Goal: Task Accomplishment & Management: Manage account settings

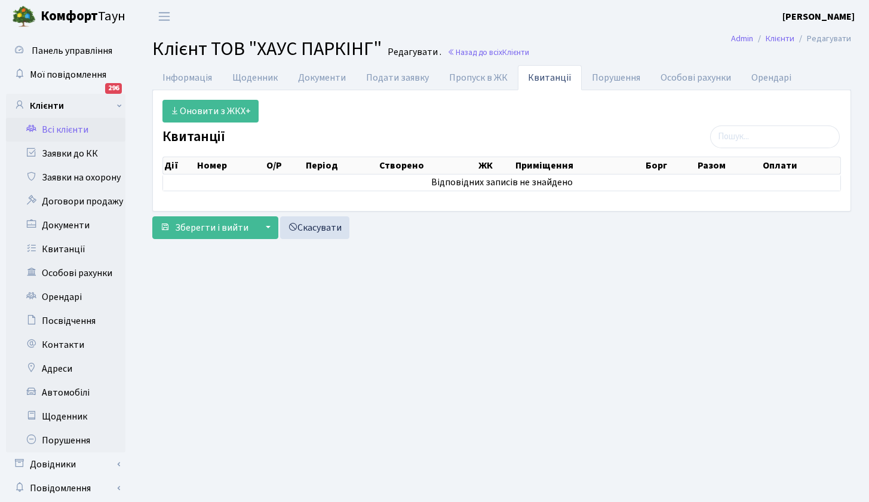
click at [71, 133] on link "Всі клієнти" at bounding box center [65, 130] width 119 height 24
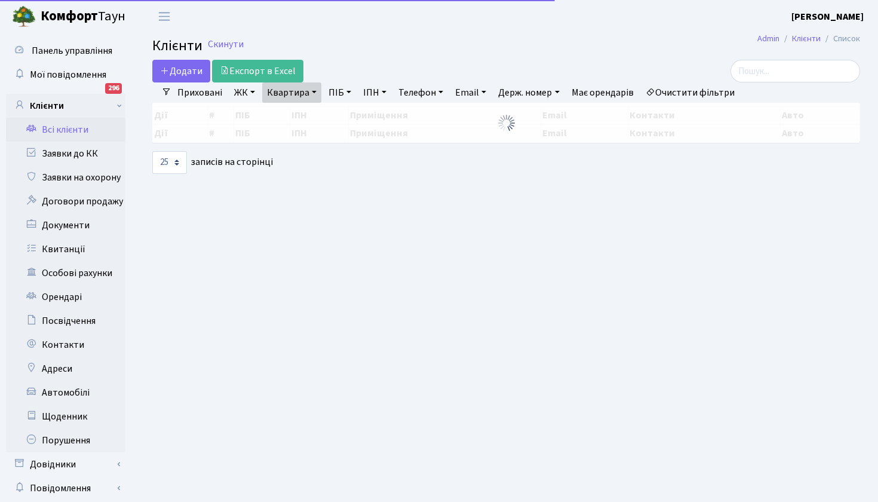
select select "25"
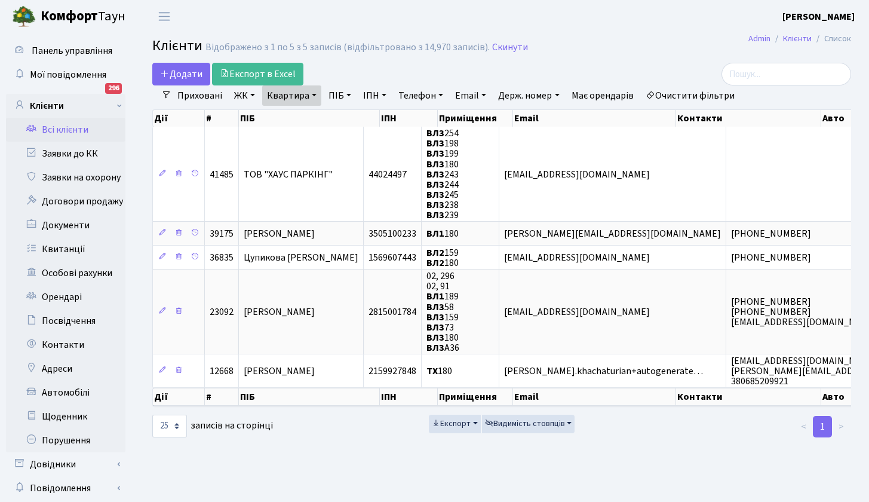
click at [301, 96] on link "Квартира" at bounding box center [291, 95] width 59 height 20
type input "160"
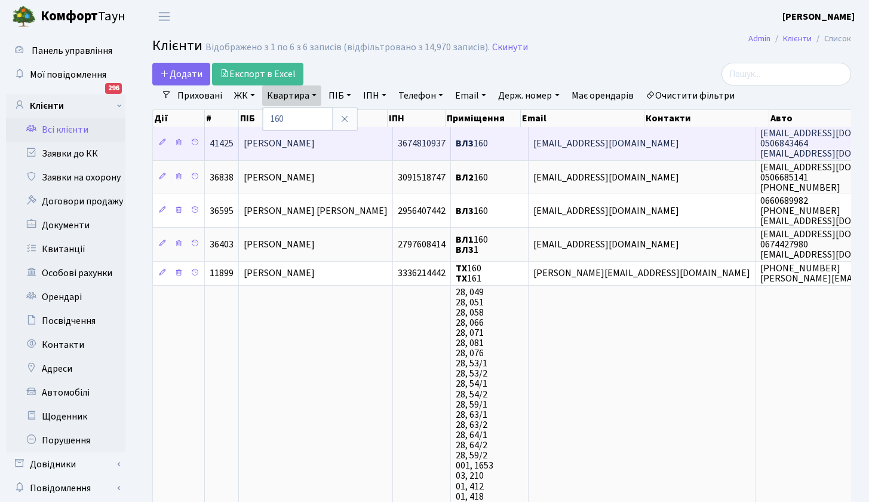
click at [296, 143] on span "Саханда Артем Богданович" at bounding box center [279, 143] width 71 height 13
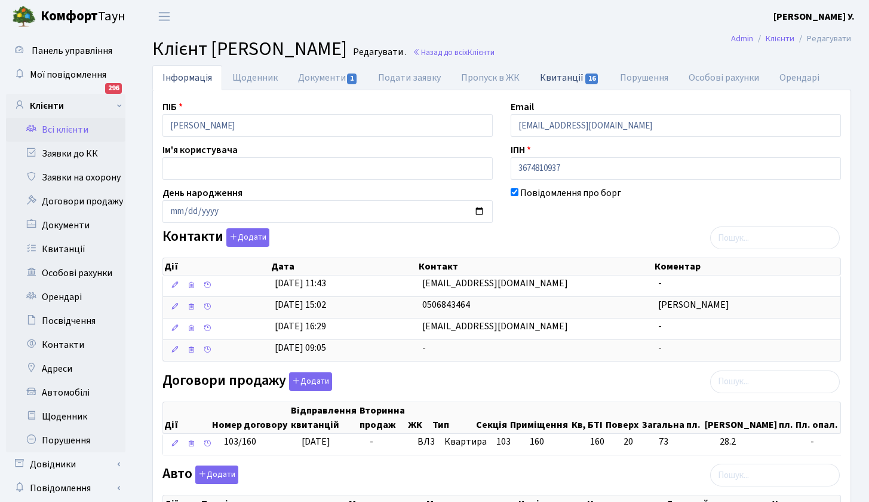
click at [558, 77] on link "Квитанції 16" at bounding box center [569, 77] width 79 height 24
select select "25"
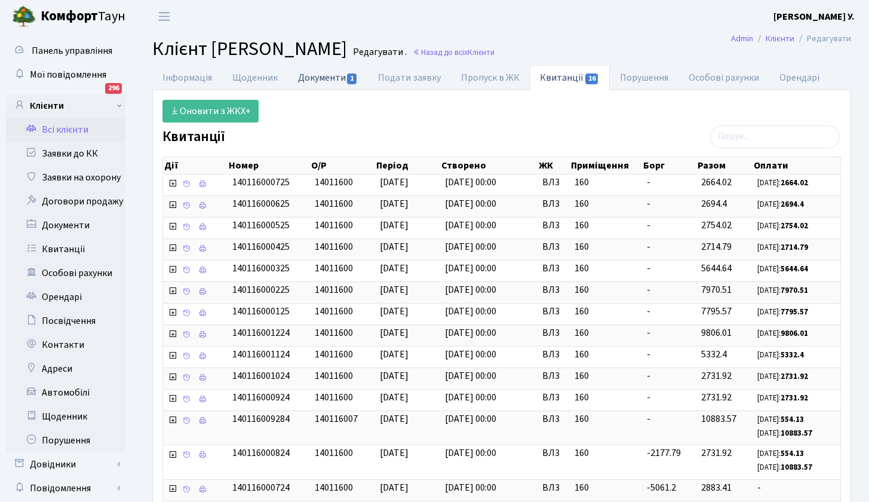
click at [328, 77] on link "Документи 1" at bounding box center [328, 77] width 80 height 24
select select "25"
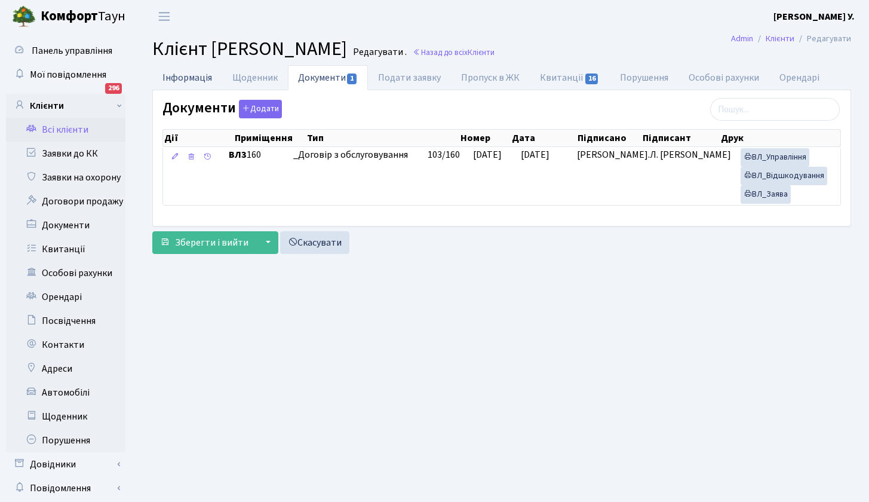
click at [198, 76] on link "Інформація" at bounding box center [187, 77] width 70 height 24
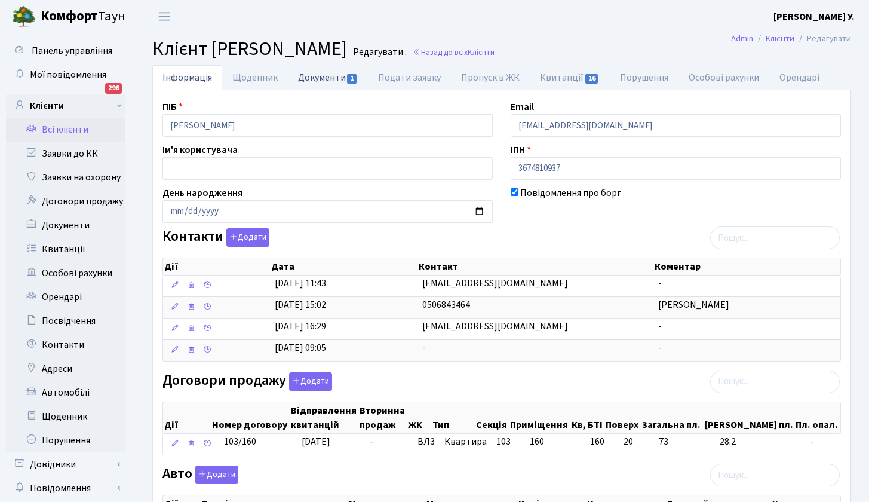
click at [330, 82] on link "Документи 1" at bounding box center [328, 77] width 80 height 24
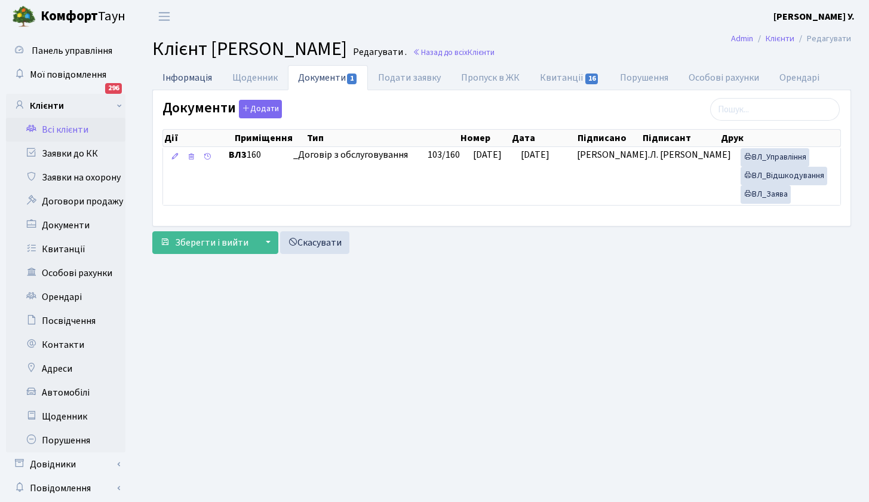
click at [192, 77] on link "Інформація" at bounding box center [187, 77] width 70 height 24
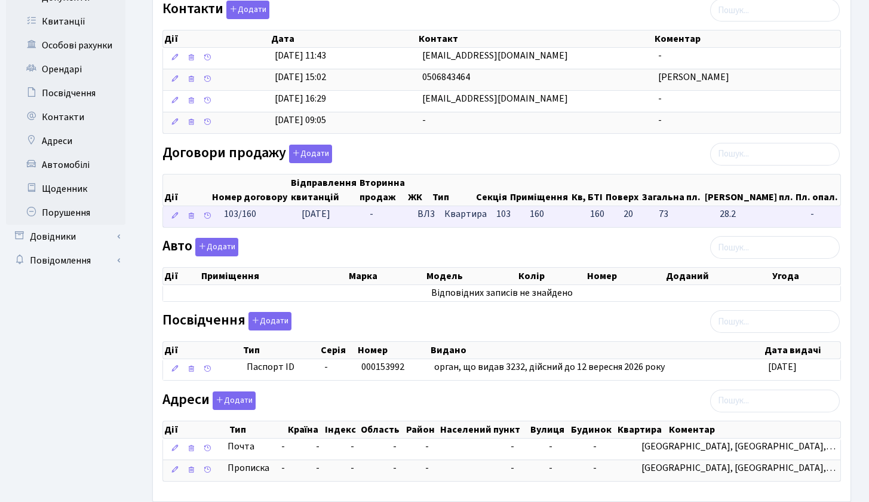
scroll to position [290, 0]
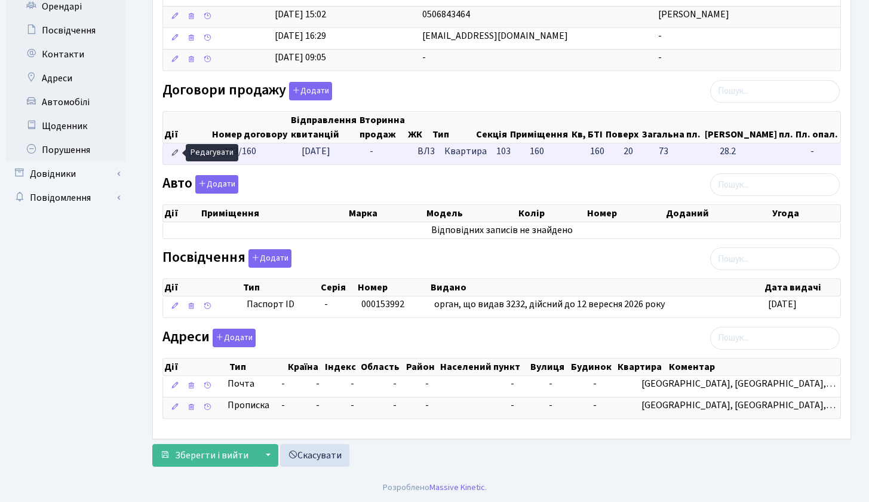
click at [173, 150] on icon at bounding box center [175, 153] width 8 height 8
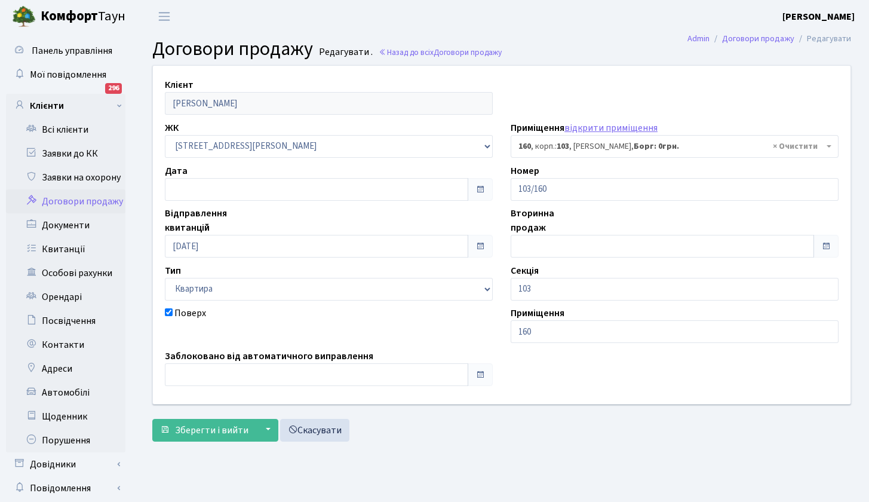
select select "43051"
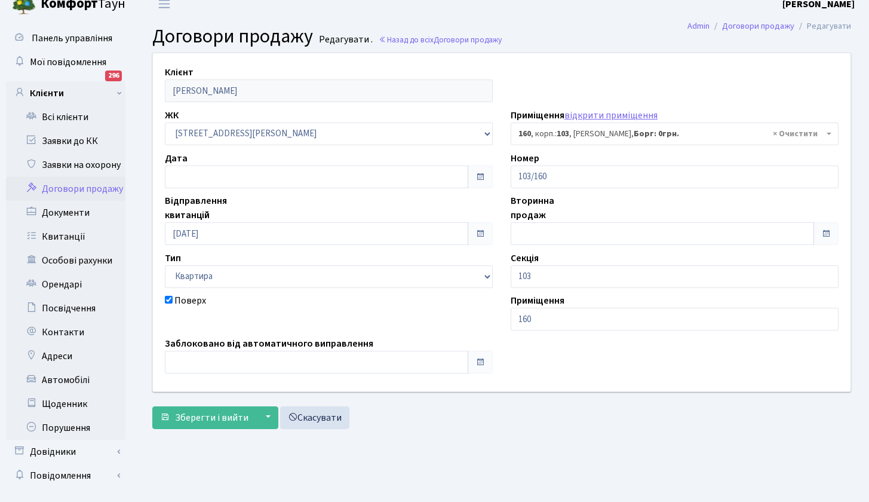
scroll to position [34, 0]
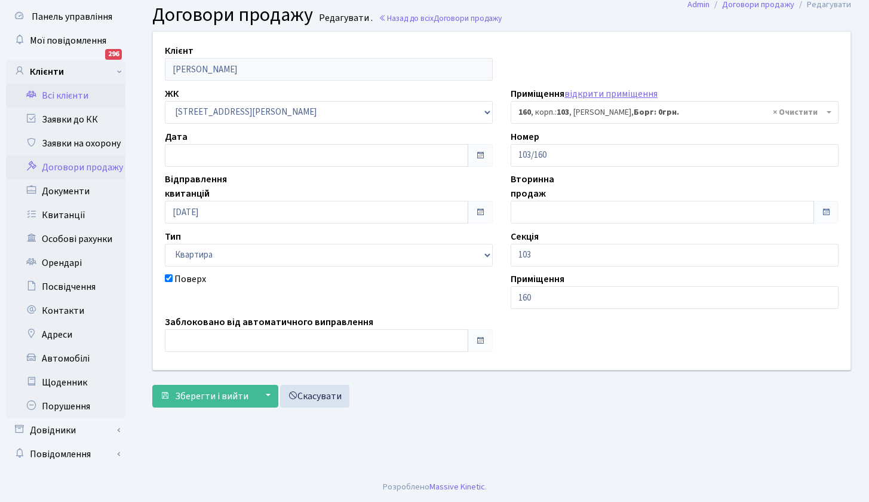
click at [73, 97] on link "Всі клієнти" at bounding box center [65, 96] width 119 height 24
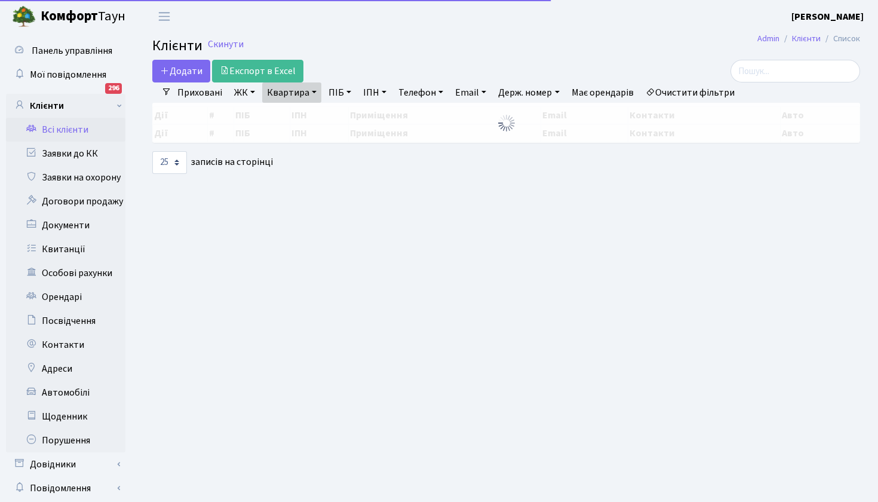
select select "25"
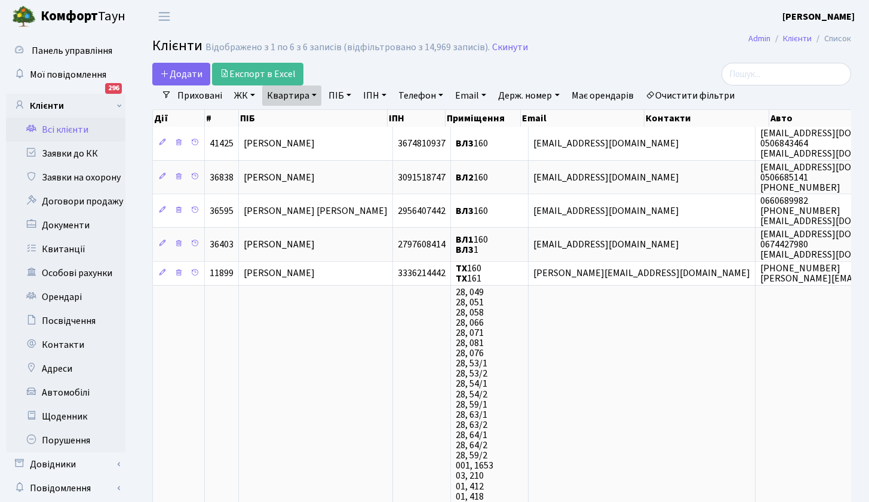
click at [73, 130] on link "Всі клієнти" at bounding box center [65, 130] width 119 height 24
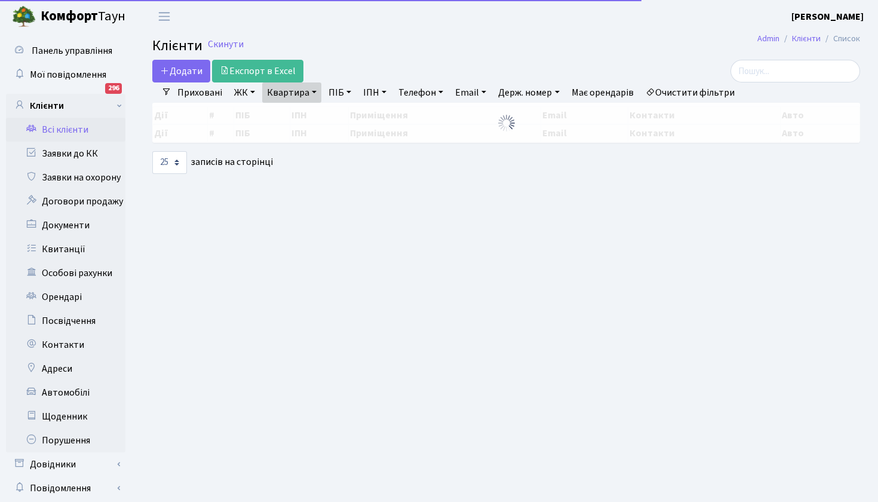
select select "25"
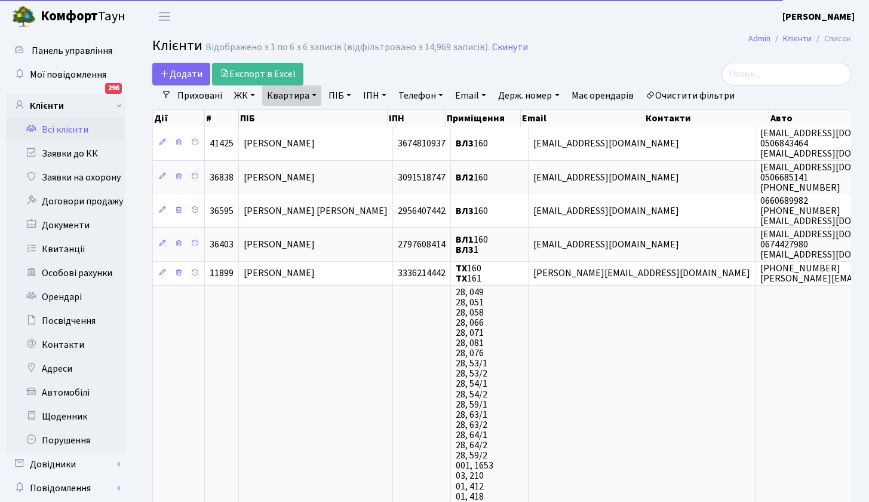
click at [312, 93] on link "Квартира" at bounding box center [291, 95] width 59 height 20
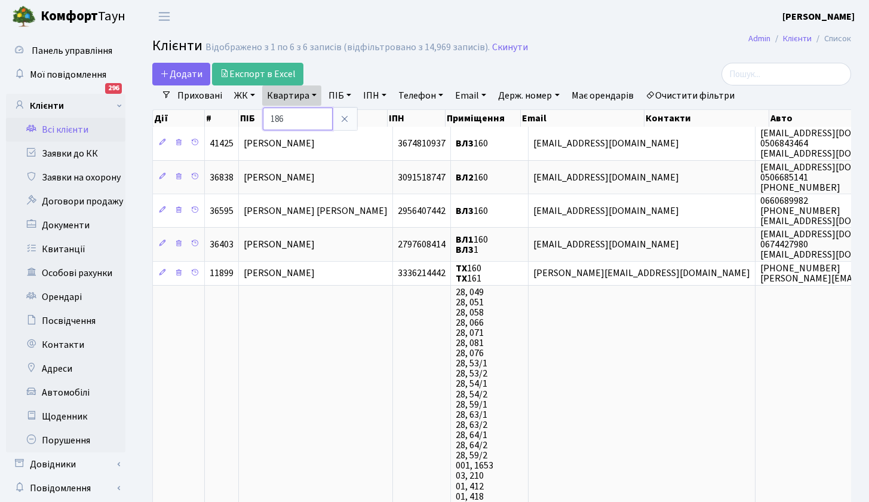
type input "186"
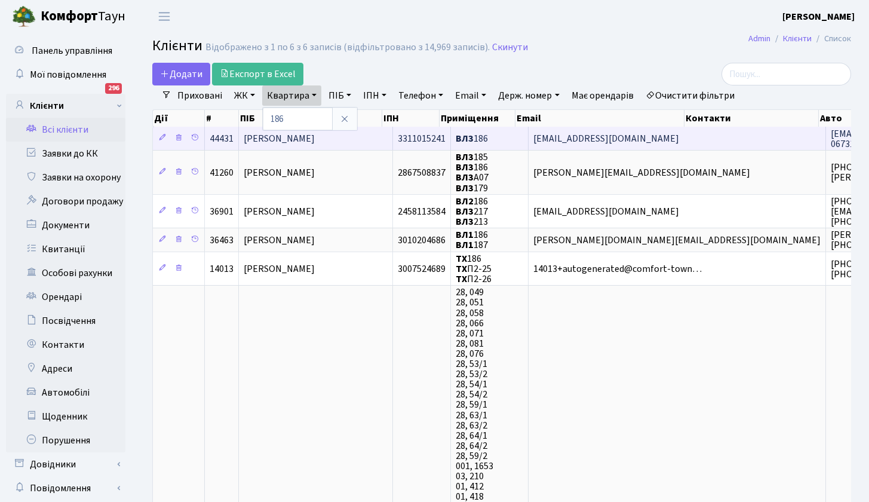
click at [307, 140] on span "[PERSON_NAME]" at bounding box center [279, 138] width 71 height 13
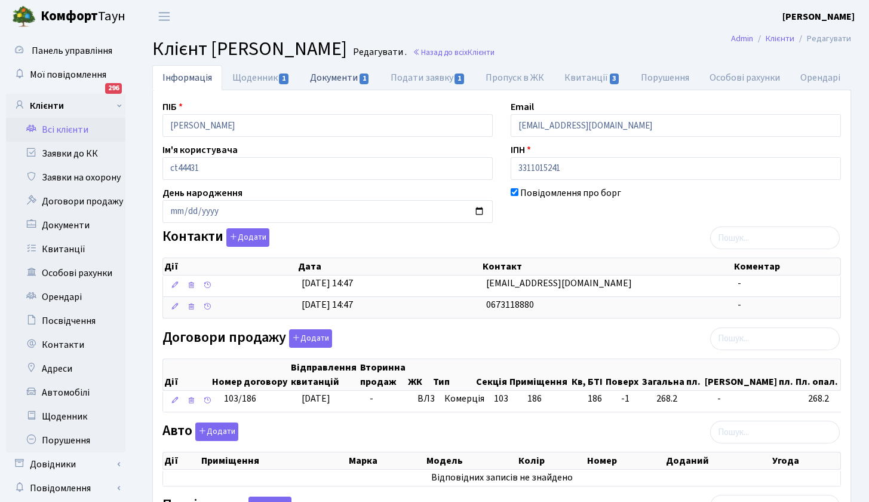
click at [352, 79] on link "Документи 1" at bounding box center [340, 77] width 80 height 24
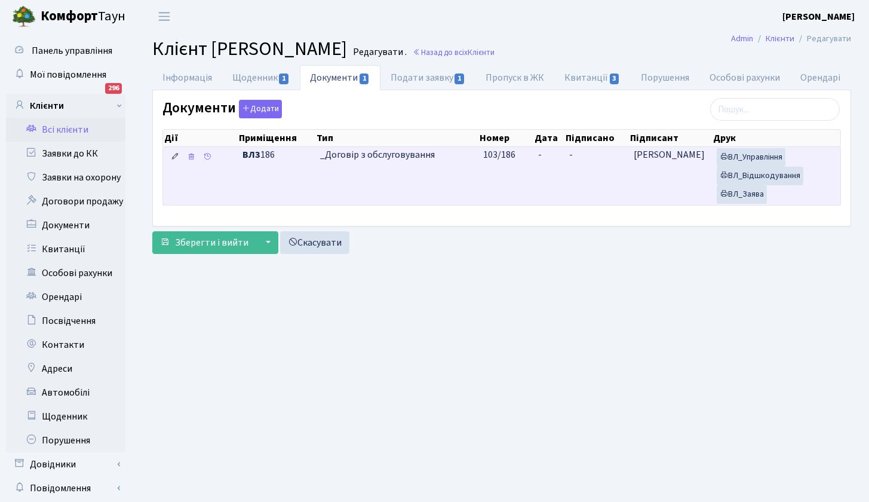
click at [177, 153] on icon at bounding box center [175, 156] width 8 height 8
drag, startPoint x: 484, startPoint y: 156, endPoint x: 524, endPoint y: 167, distance: 41.6
click at [523, 165] on td "103/186" at bounding box center [505, 176] width 55 height 58
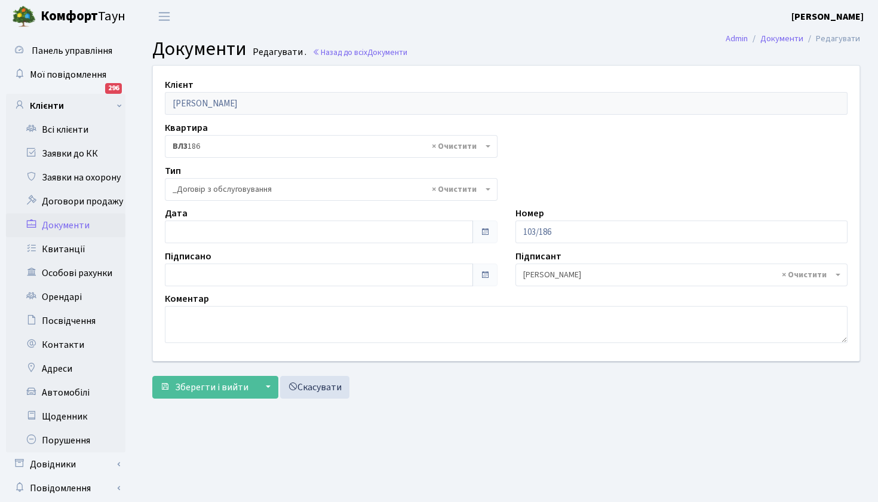
select select "289"
click at [75, 129] on link "Всі клієнти" at bounding box center [65, 130] width 119 height 24
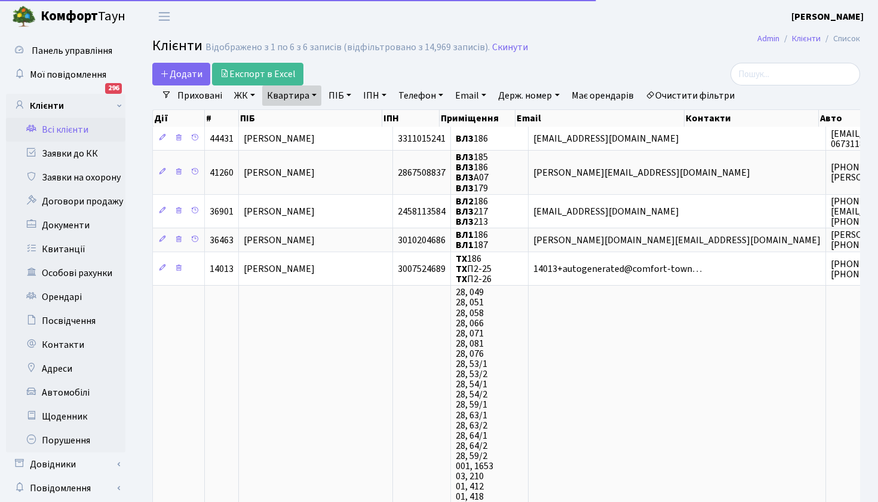
select select "25"
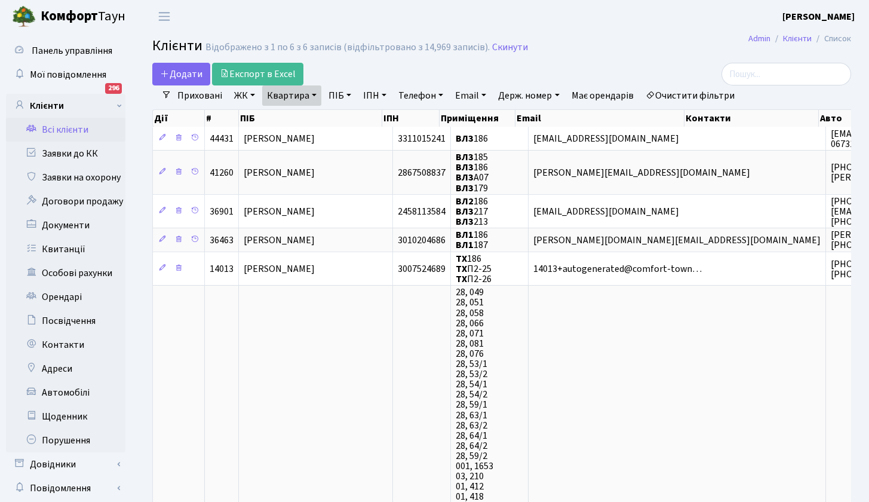
click at [72, 129] on link "Всі клієнти" at bounding box center [65, 130] width 119 height 24
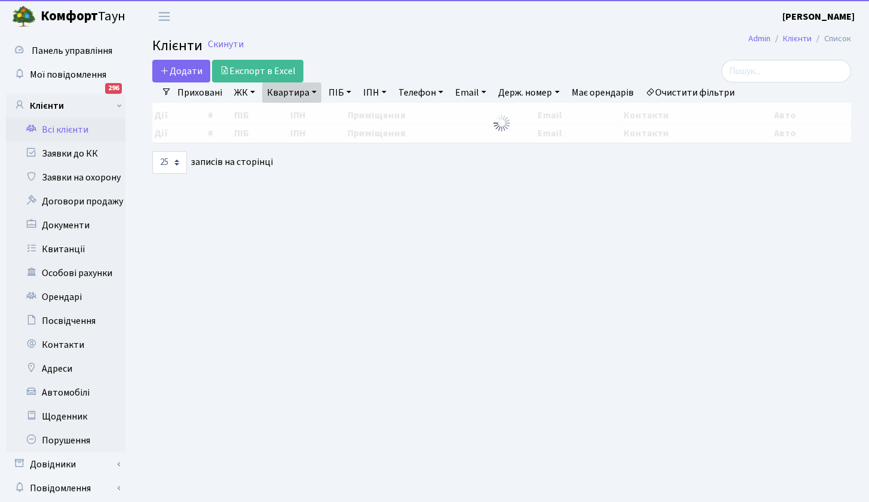
select select "25"
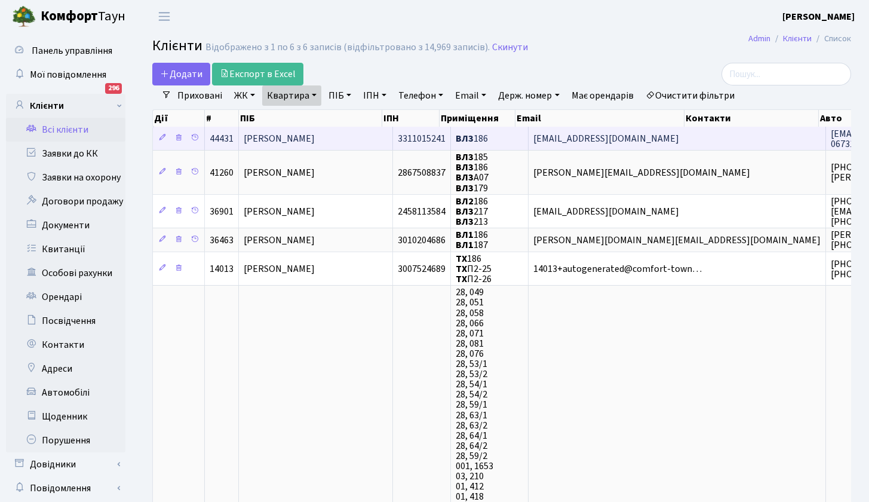
click at [303, 142] on span "[PERSON_NAME]" at bounding box center [279, 138] width 71 height 13
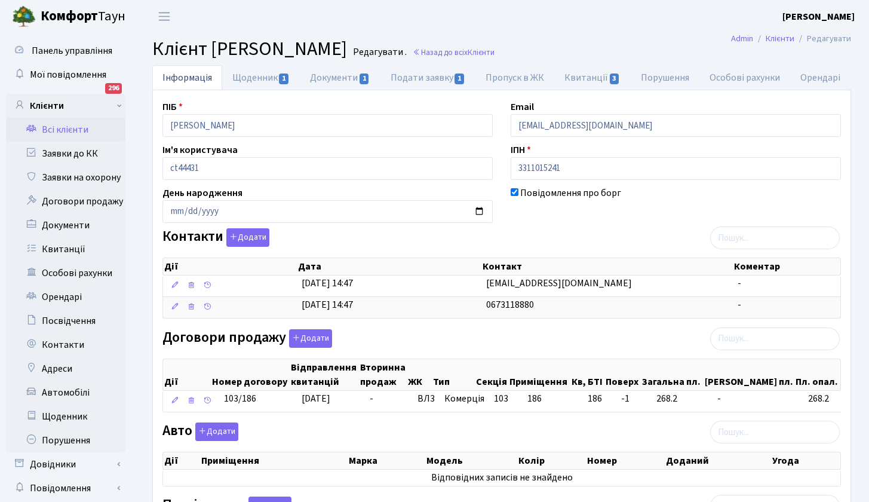
click at [176, 75] on link "Інформація" at bounding box center [187, 77] width 70 height 24
click at [258, 78] on link "Щоденник 1" at bounding box center [261, 77] width 78 height 24
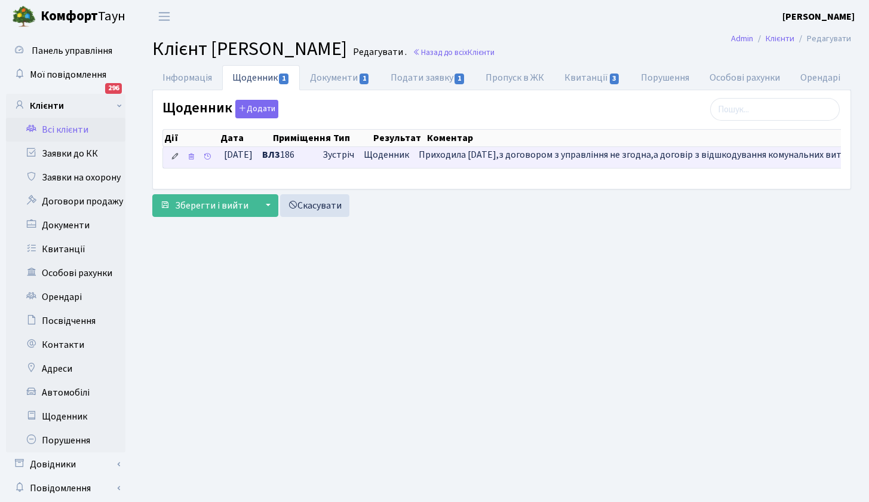
click at [177, 156] on icon at bounding box center [175, 156] width 8 height 8
